Goal: Task Accomplishment & Management: Use online tool/utility

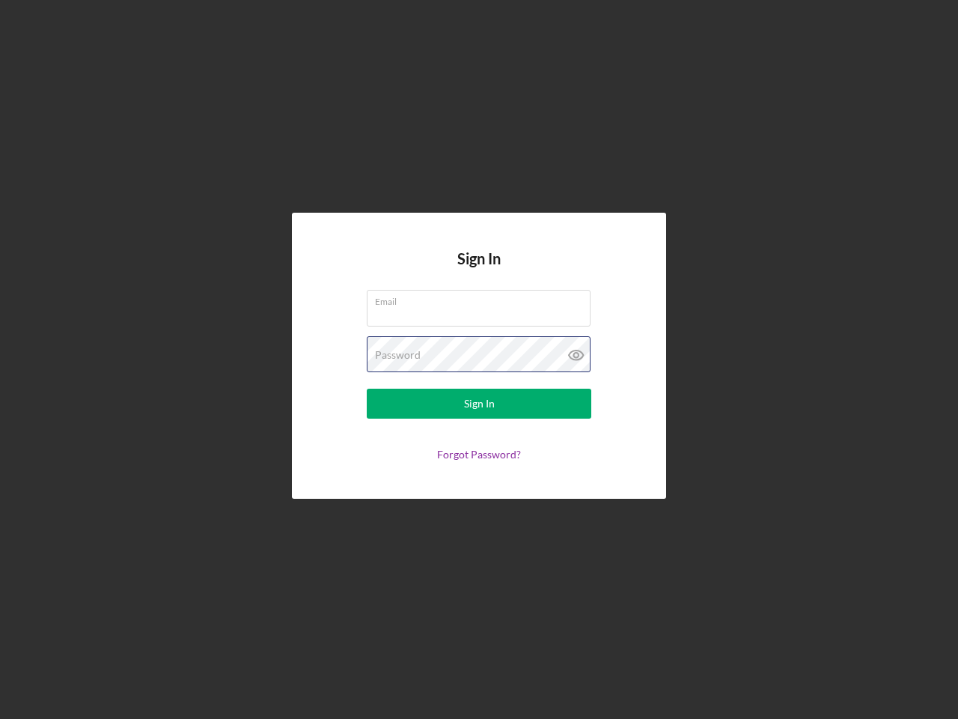
click at [479, 359] on div "Password" at bounding box center [479, 354] width 225 height 37
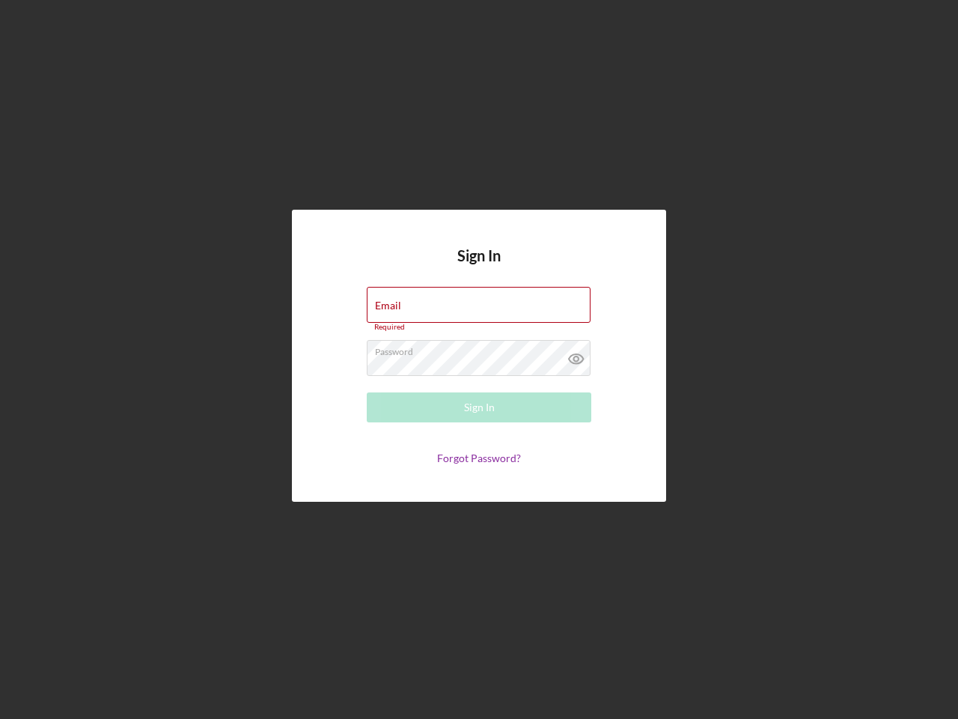
click at [576, 355] on icon at bounding box center [576, 358] width 37 height 37
